Goal: Transaction & Acquisition: Book appointment/travel/reservation

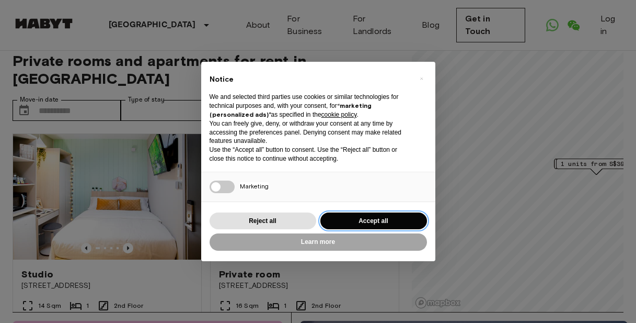
click at [347, 218] on button "Accept all" at bounding box center [374, 220] width 107 height 17
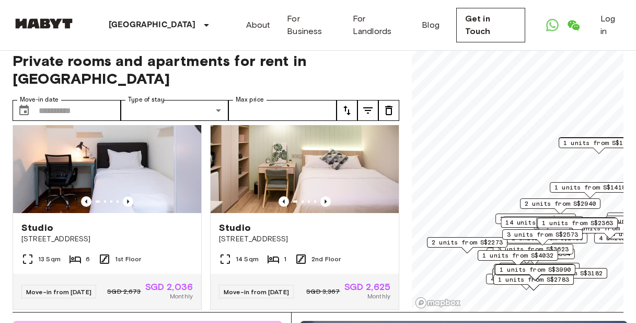
scroll to position [498, 0]
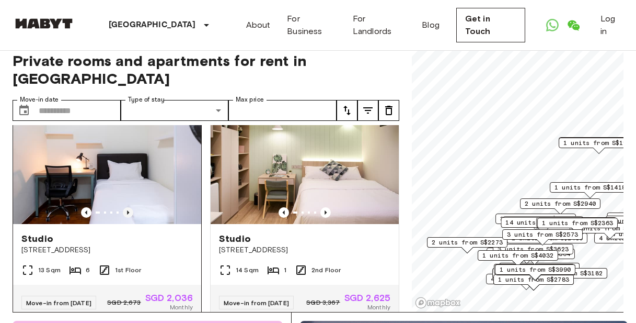
click at [125, 207] on icon "Previous image" at bounding box center [128, 212] width 10 height 10
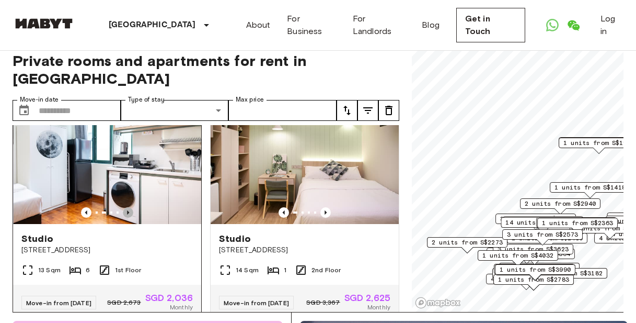
click at [125, 207] on icon "Previous image" at bounding box center [128, 212] width 10 height 10
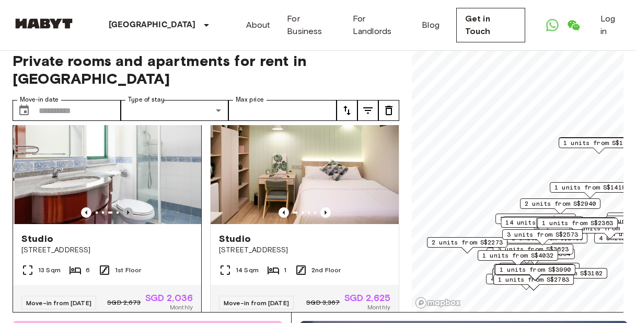
click at [125, 207] on icon "Previous image" at bounding box center [128, 212] width 10 height 10
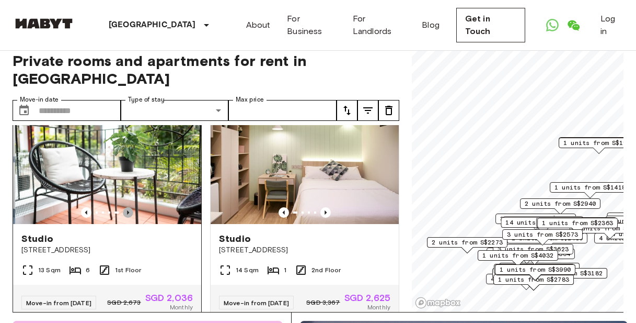
click at [125, 207] on icon "Previous image" at bounding box center [128, 212] width 10 height 10
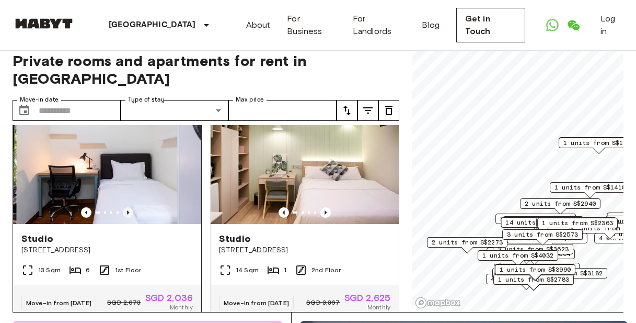
click at [125, 207] on icon "Previous image" at bounding box center [128, 212] width 10 height 10
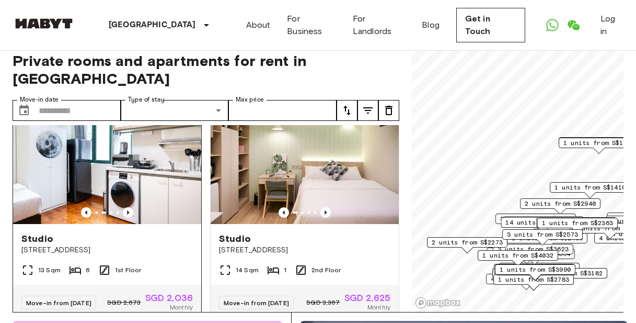
click at [138, 176] on img at bounding box center [107, 160] width 188 height 125
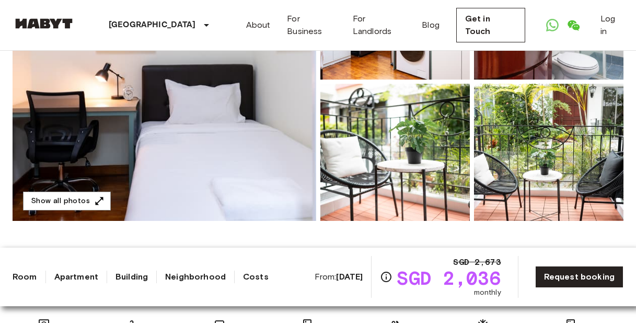
scroll to position [194, 0]
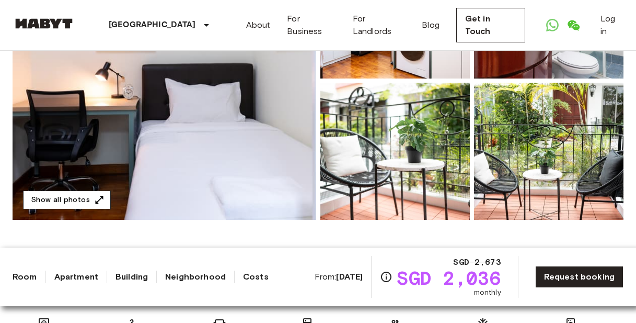
click at [71, 196] on button "Show all photos" at bounding box center [67, 199] width 88 height 19
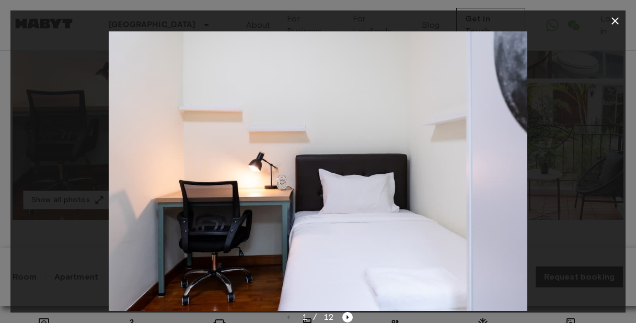
click at [583, 215] on div at bounding box center [317, 170] width 615 height 279
click at [615, 20] on icon "button" at bounding box center [615, 20] width 7 height 7
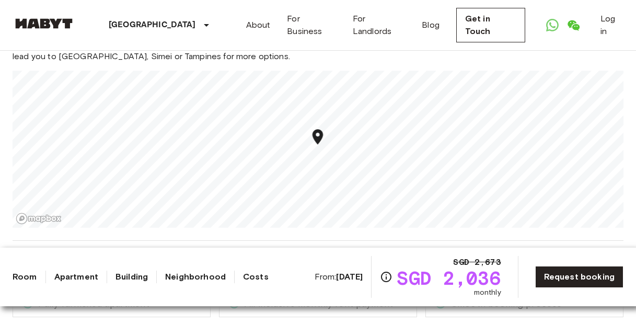
scroll to position [922, 0]
